Goal: Task Accomplishment & Management: Use online tool/utility

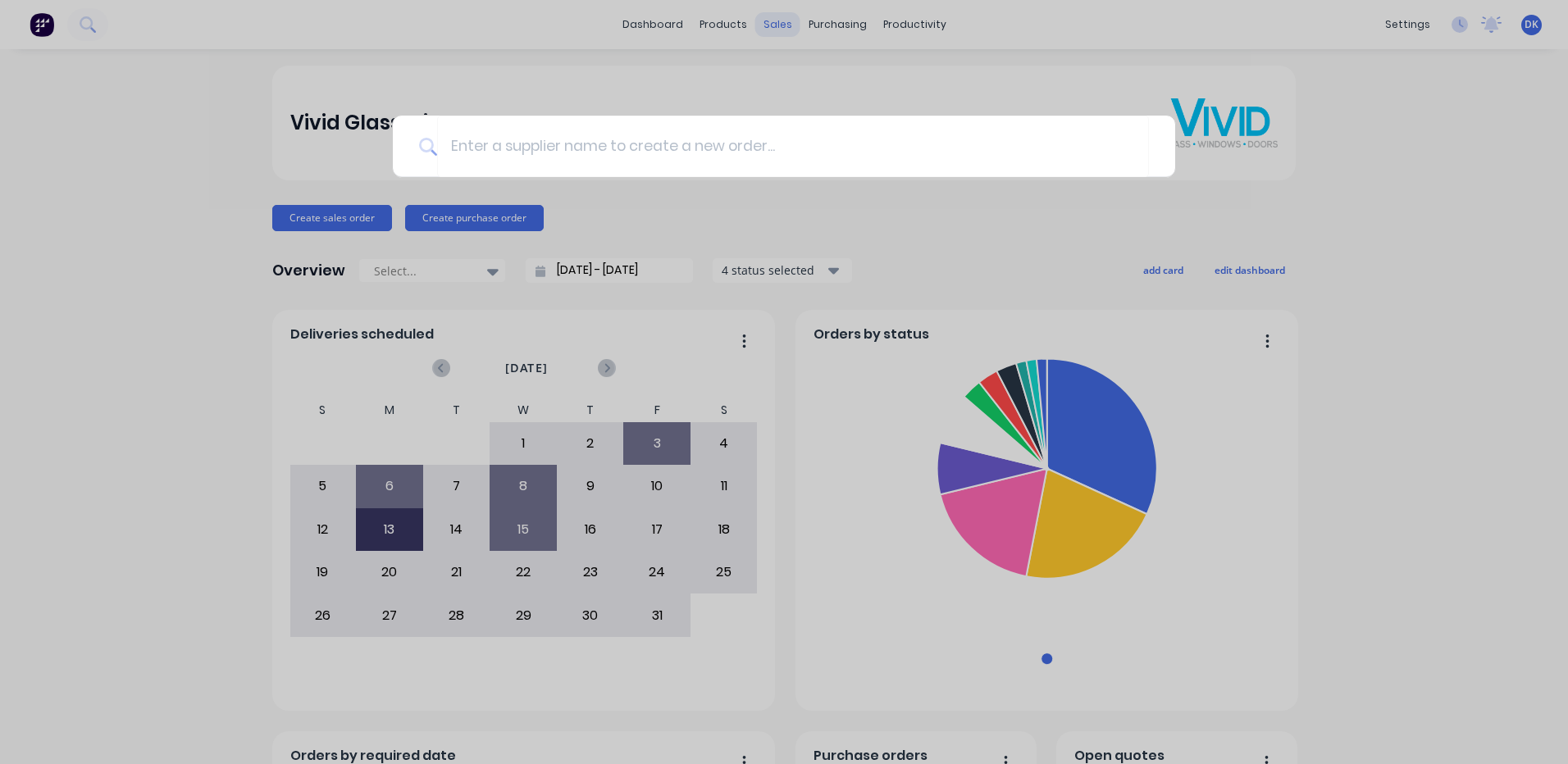
drag, startPoint x: 646, startPoint y: 554, endPoint x: 770, endPoint y: 27, distance: 541.4
click at [761, 20] on div at bounding box center [784, 382] width 1568 height 764
click at [770, 27] on div "sales" at bounding box center [777, 25] width 45 height 25
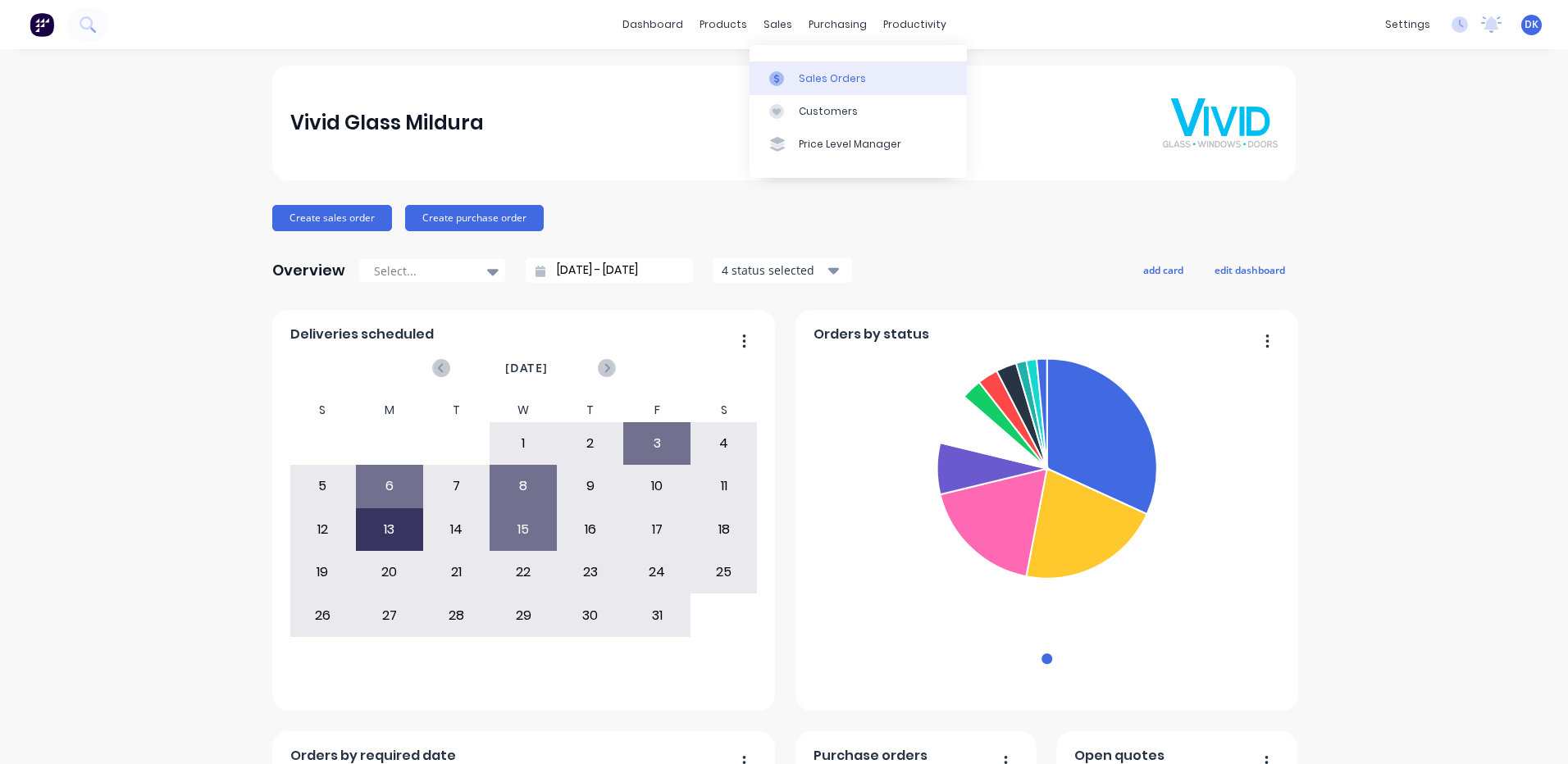
click at [818, 78] on div "Sales Orders" at bounding box center [832, 78] width 67 height 14
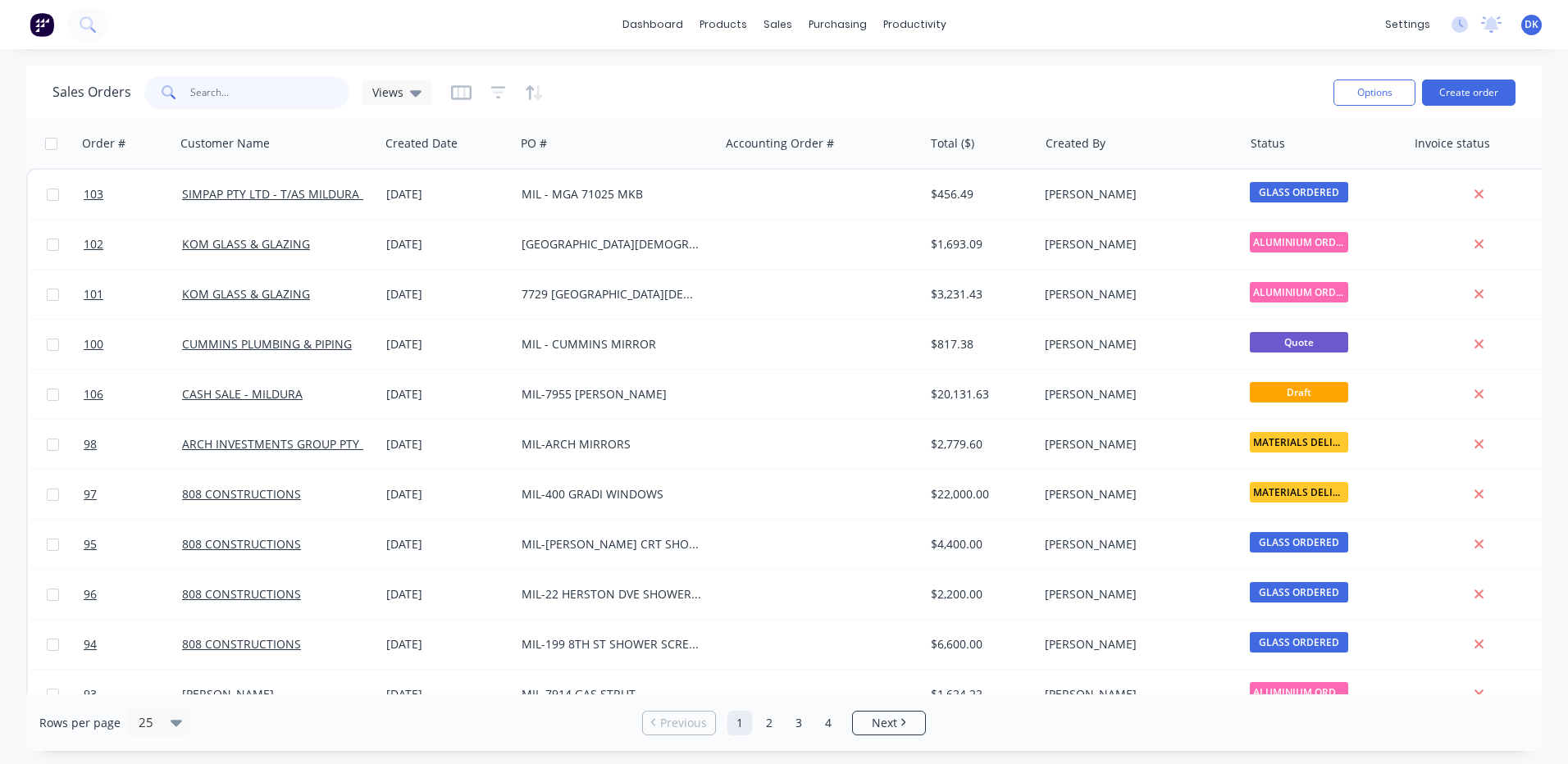
click at [214, 92] on input "text" at bounding box center [270, 92] width 160 height 33
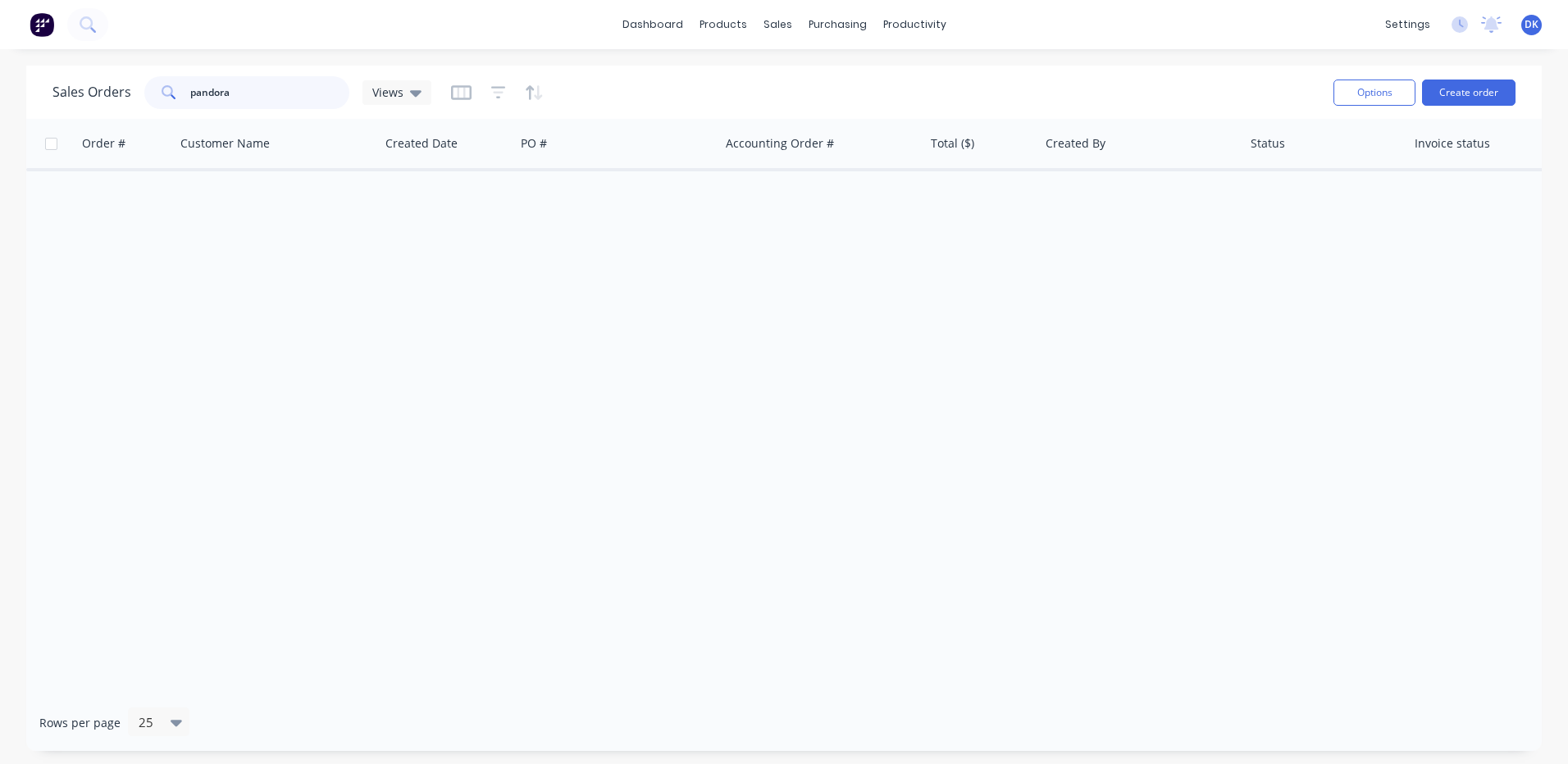
drag, startPoint x: 254, startPoint y: 96, endPoint x: 173, endPoint y: 97, distance: 81.0
click at [173, 97] on div "pandora" at bounding box center [246, 92] width 205 height 33
type input "pandora"
click at [1464, 91] on button "Create order" at bounding box center [1468, 92] width 93 height 26
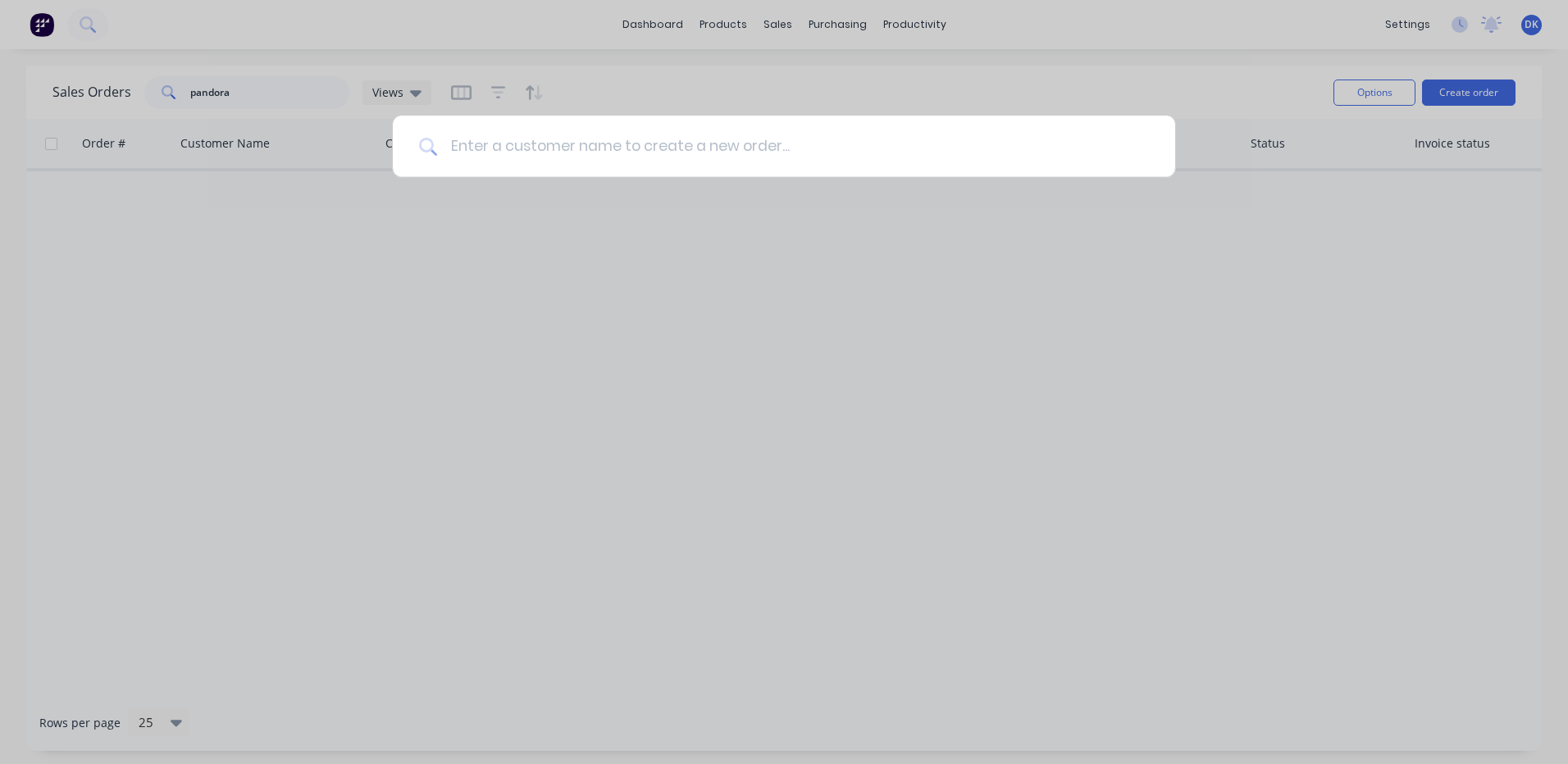
click at [481, 141] on input at bounding box center [793, 146] width 712 height 62
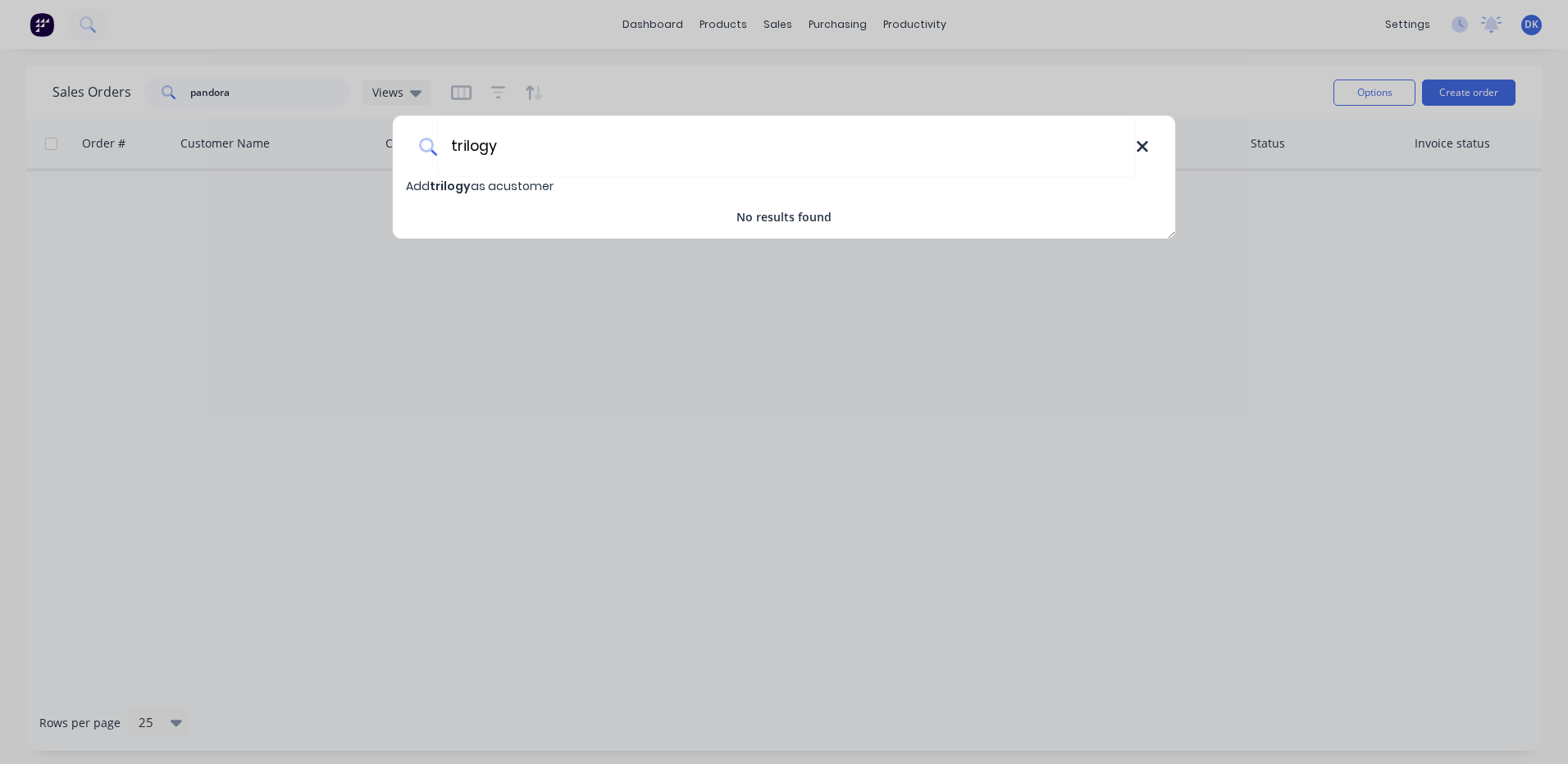
type input "trilogy"
click at [1139, 148] on icon at bounding box center [1141, 146] width 11 height 11
